Goal: Information Seeking & Learning: Learn about a topic

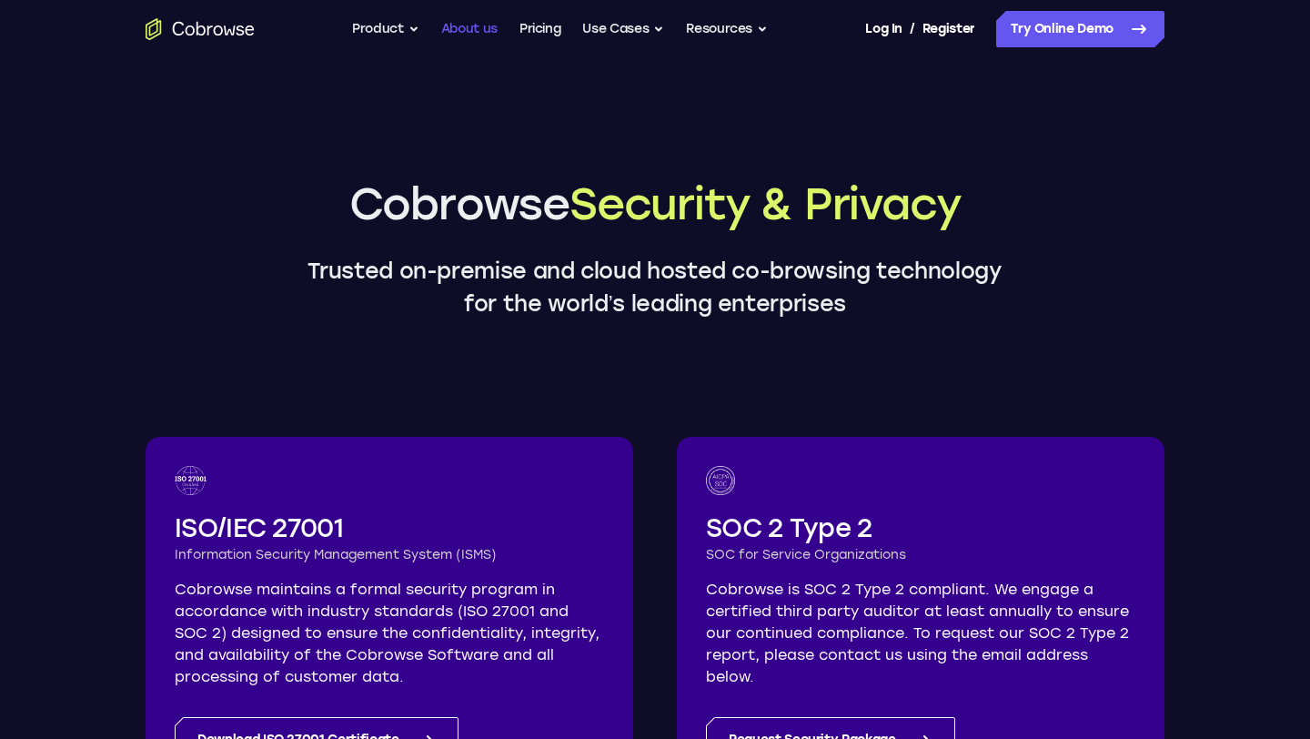
click at [488, 38] on link "About us" at bounding box center [469, 29] width 56 height 36
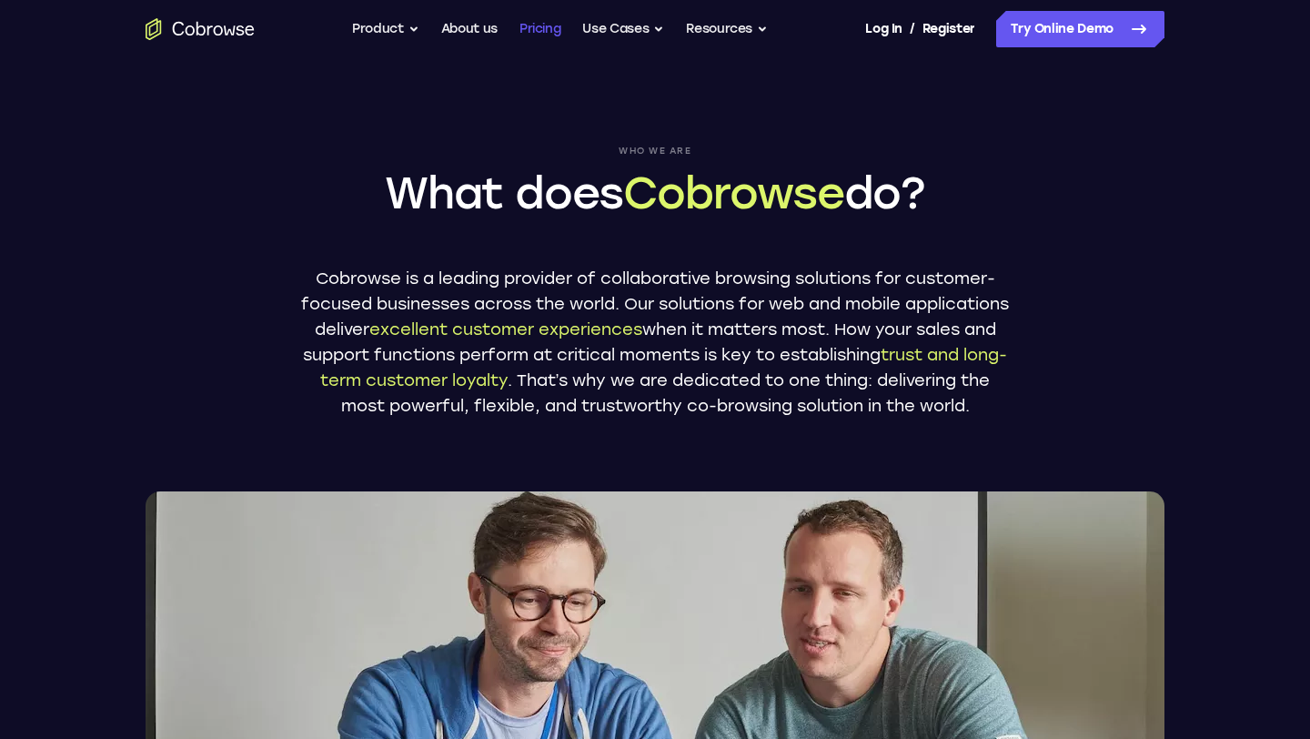
click at [520, 39] on link "Pricing" at bounding box center [540, 29] width 42 height 36
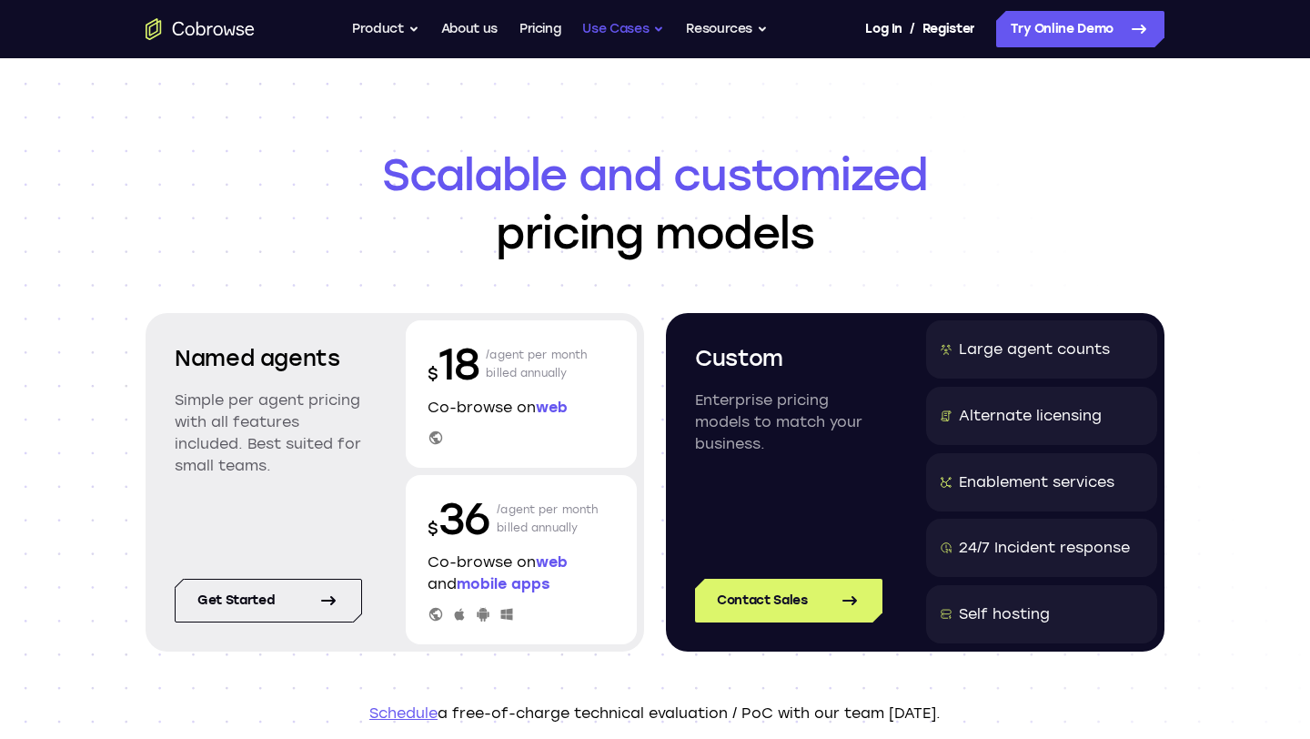
click at [592, 29] on button "Use Cases" at bounding box center [623, 29] width 82 height 36
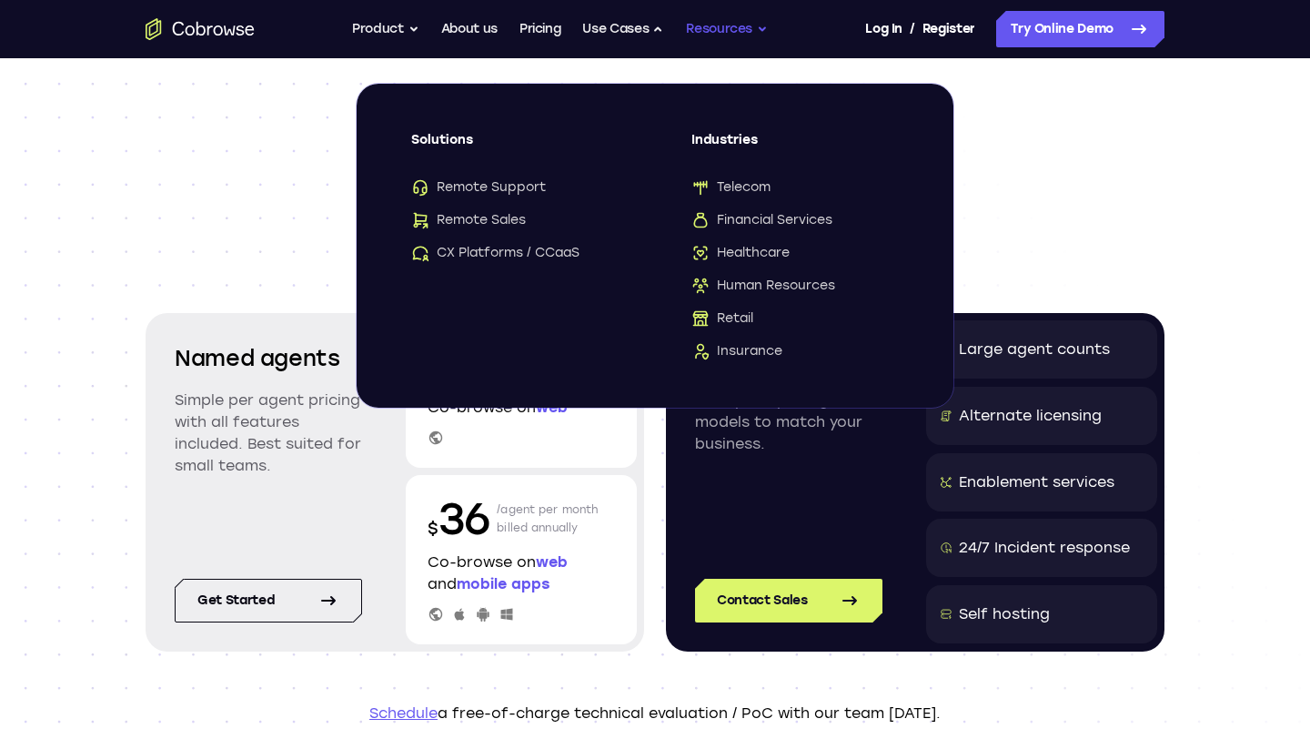
click at [714, 35] on button "Resources" at bounding box center [727, 29] width 82 height 36
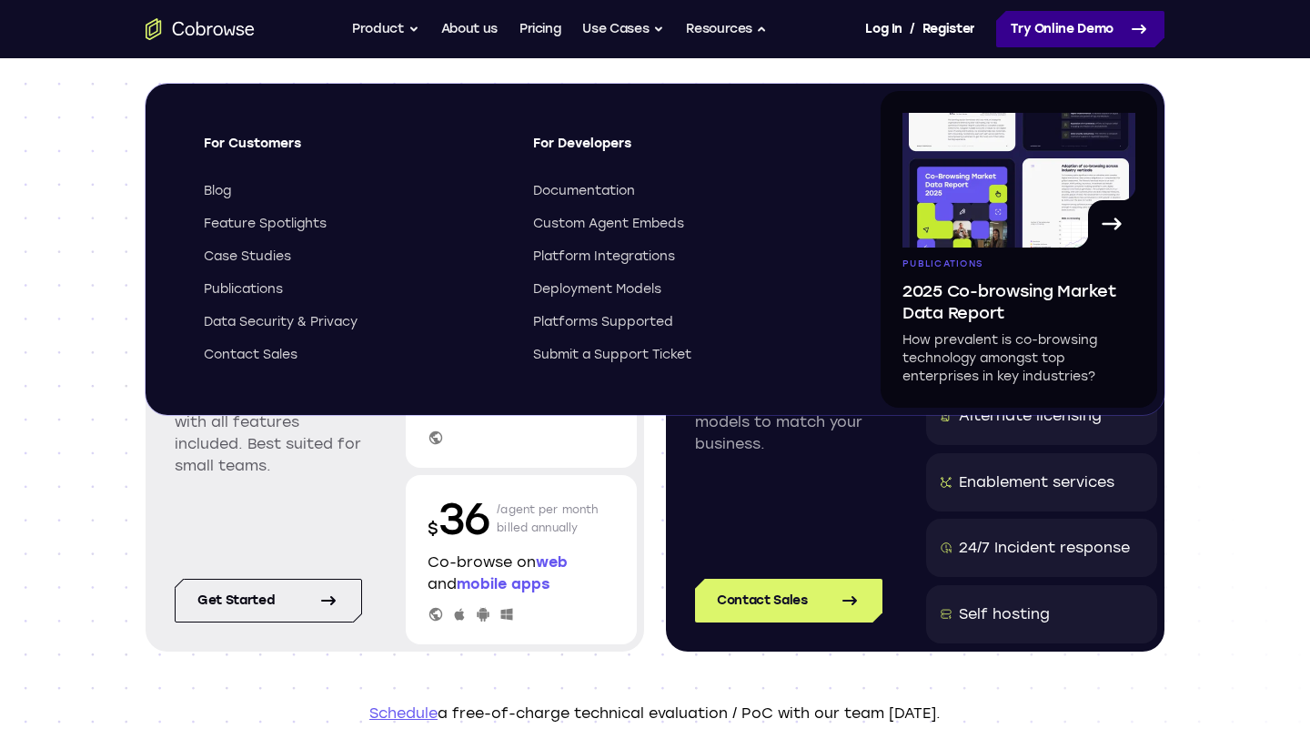
click at [1011, 30] on link "Try Online Demo" at bounding box center [1080, 29] width 168 height 36
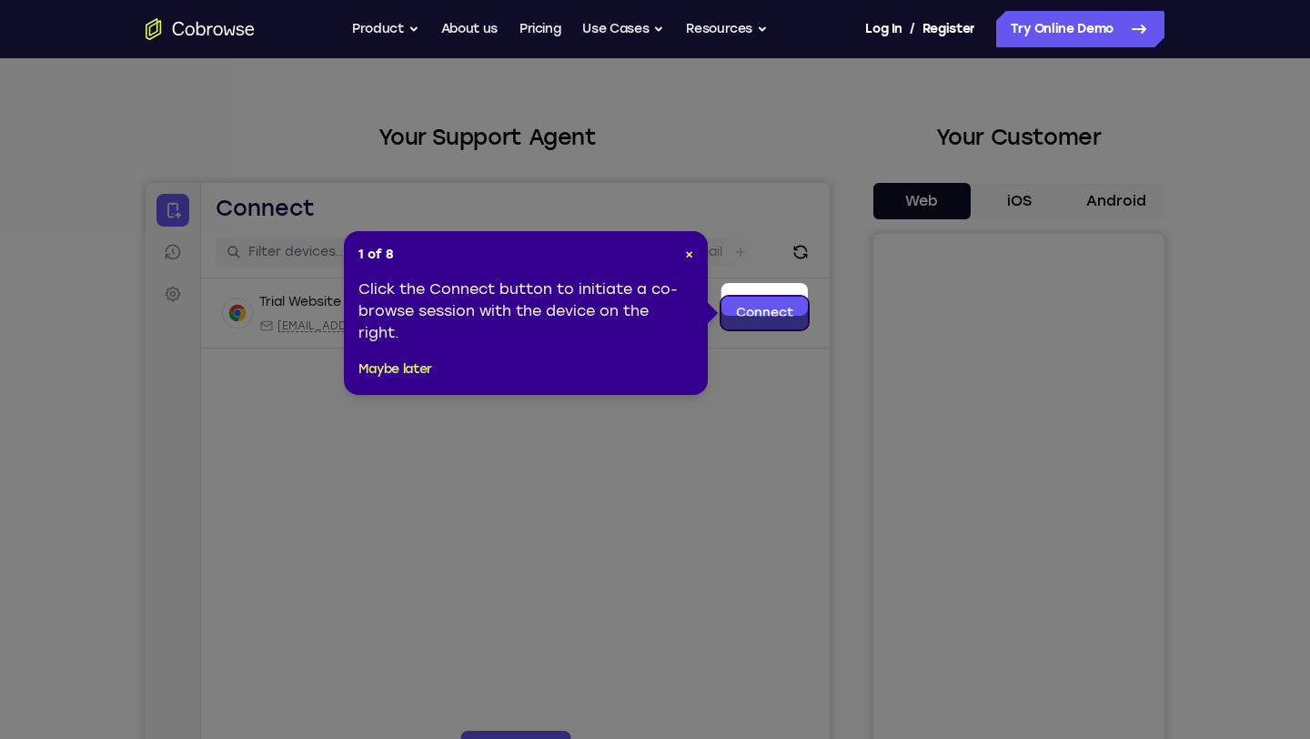
scroll to position [35, 0]
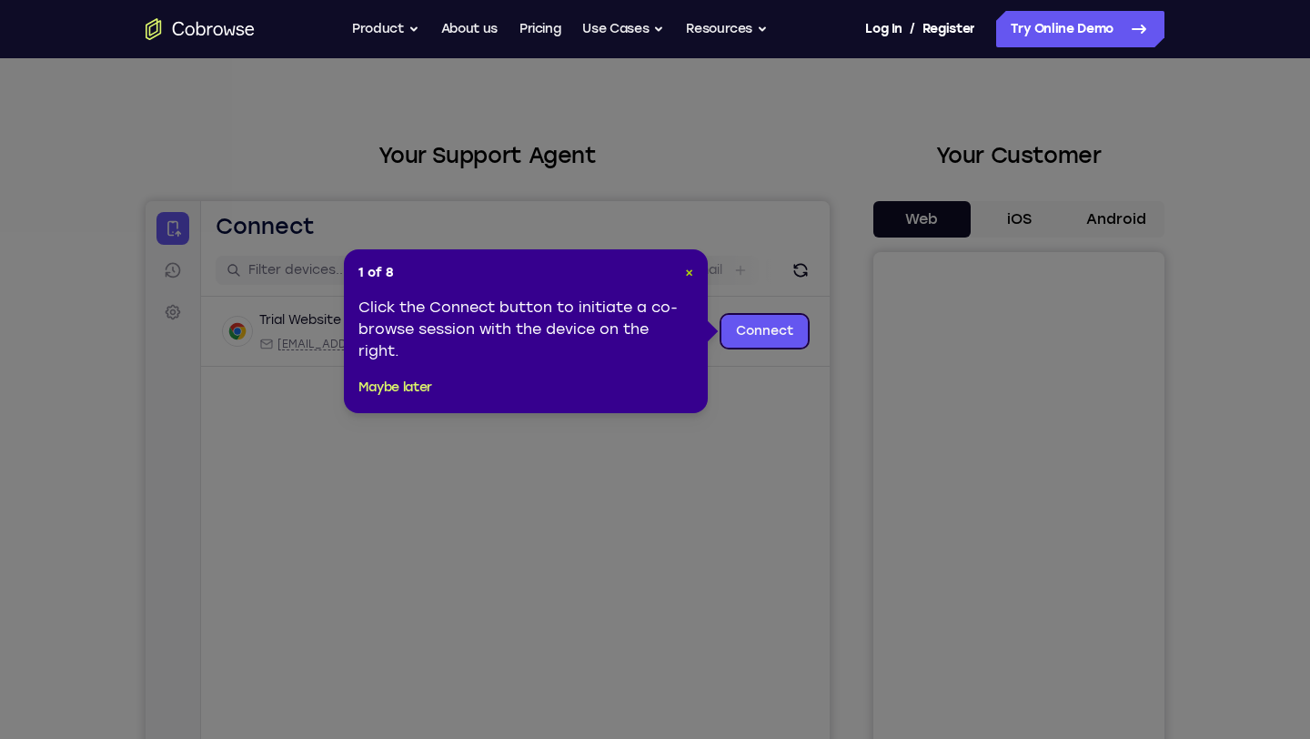
click at [691, 273] on span "×" at bounding box center [689, 272] width 8 height 15
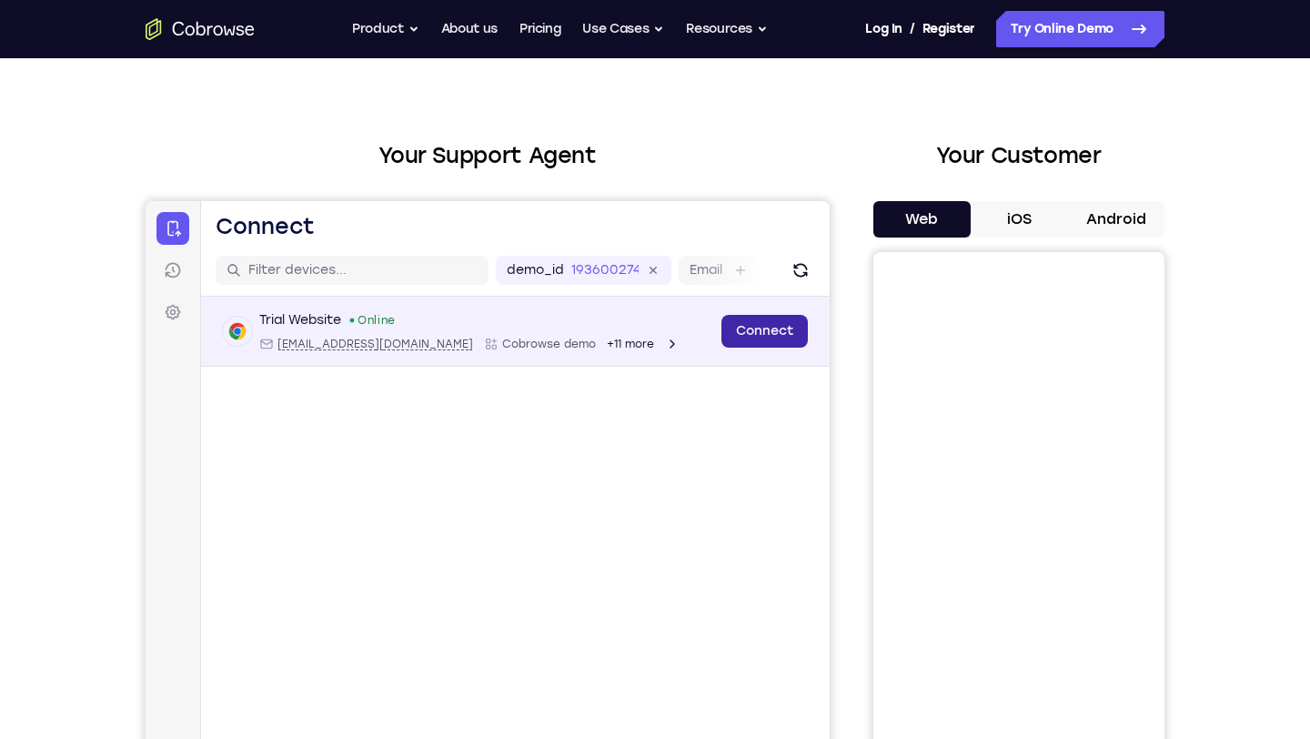
click at [760, 326] on link "Connect" at bounding box center [764, 331] width 86 height 33
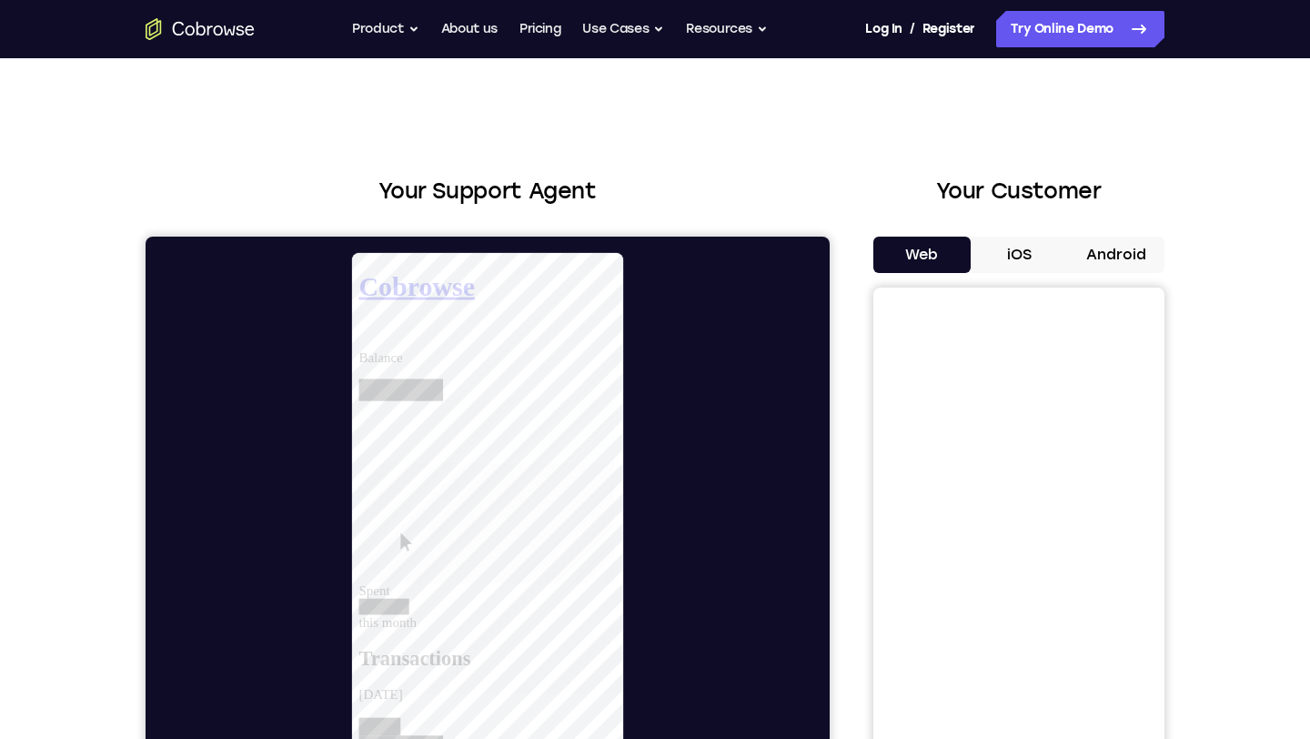
scroll to position [6, 0]
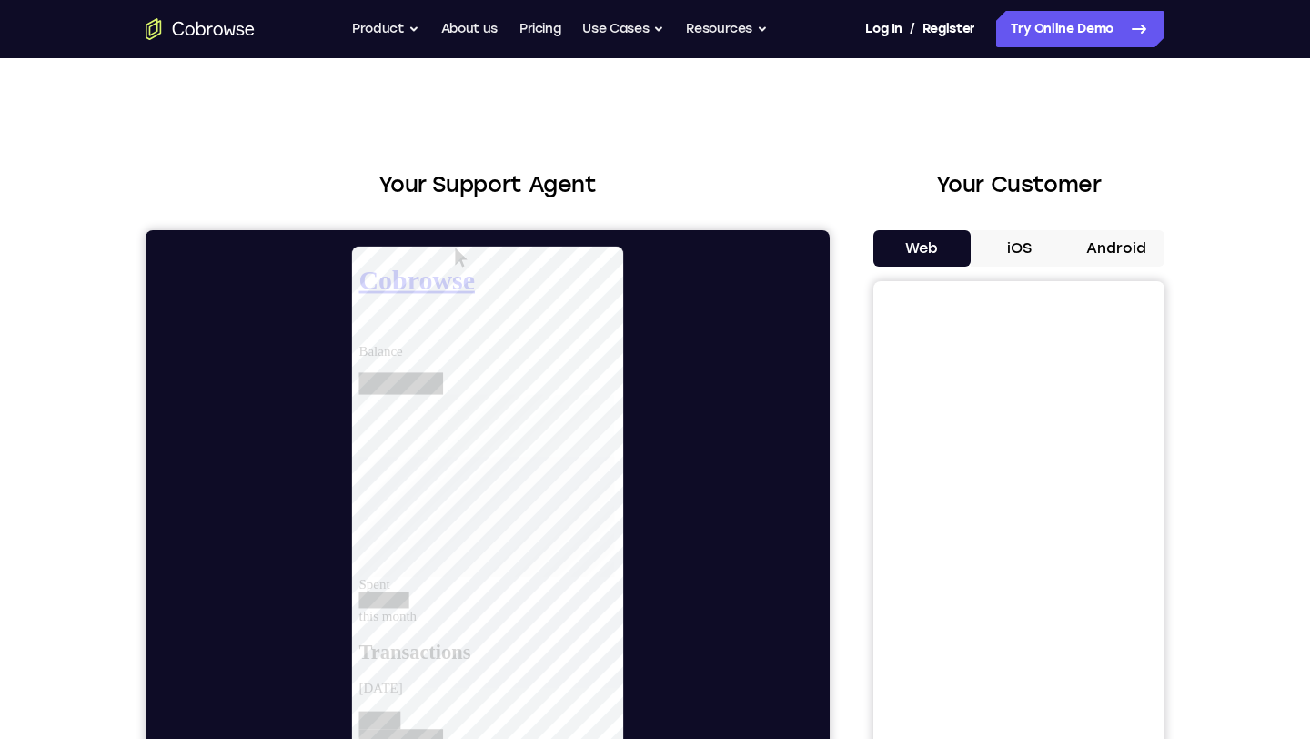
click at [1009, 251] on button "iOS" at bounding box center [1019, 248] width 97 height 36
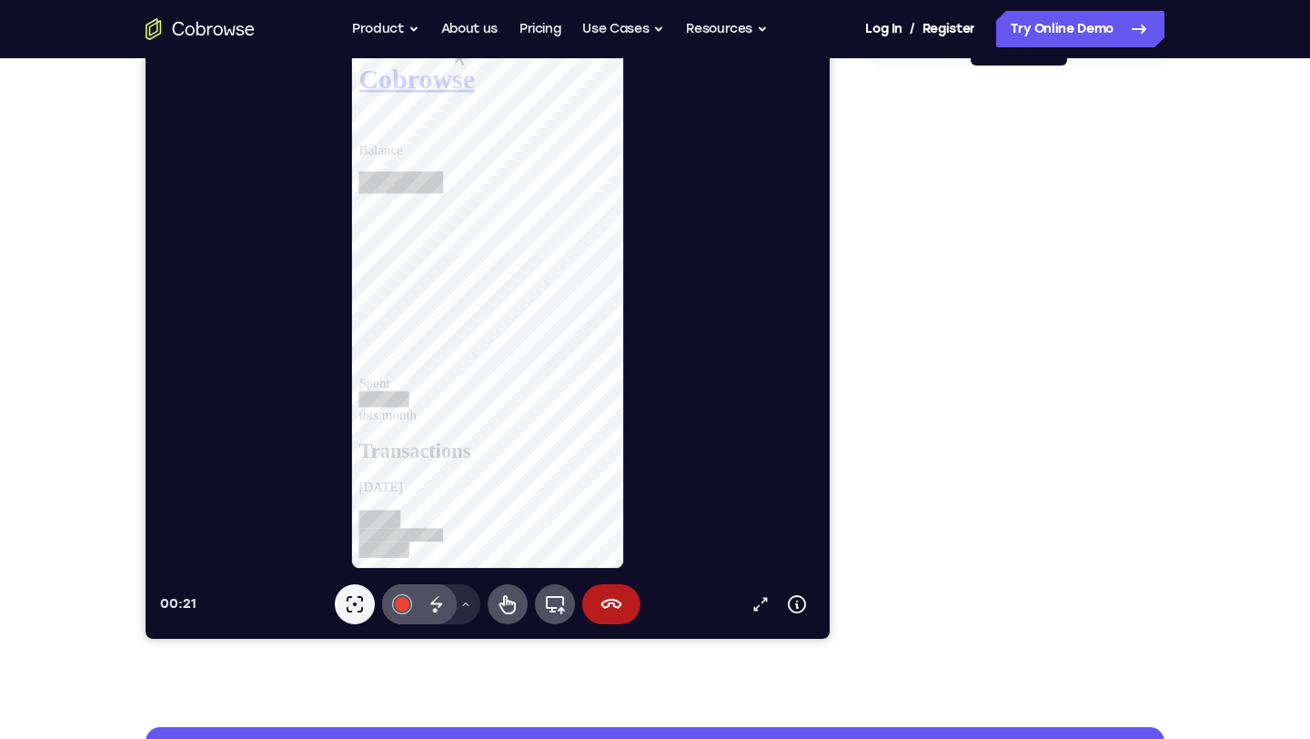
scroll to position [0, 0]
